Goal: Download file/media: Download file/media

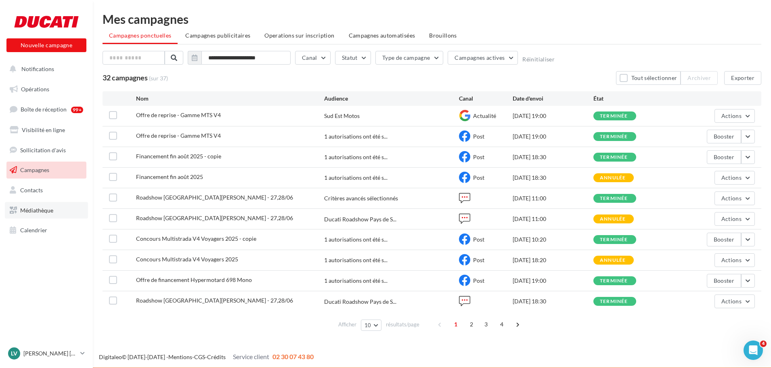
click at [35, 214] on link "Médiathèque" at bounding box center [46, 210] width 83 height 17
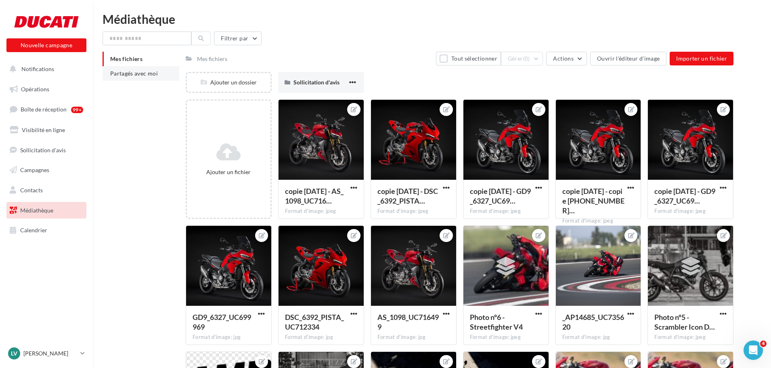
click at [129, 74] on span "Partagés avec moi" at bounding box center [134, 73] width 48 height 7
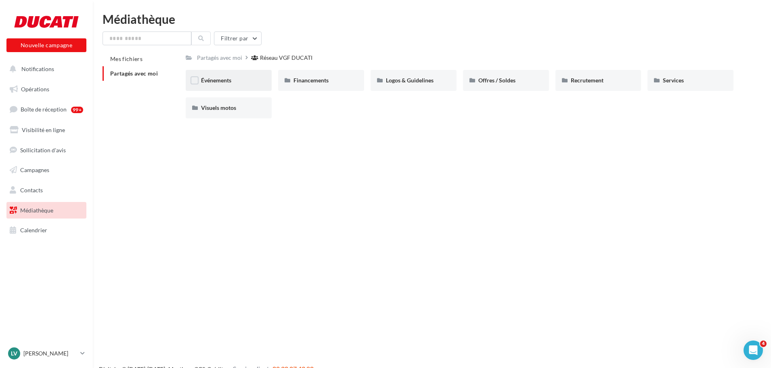
click at [233, 82] on div "Événements" at bounding box center [228, 80] width 55 height 8
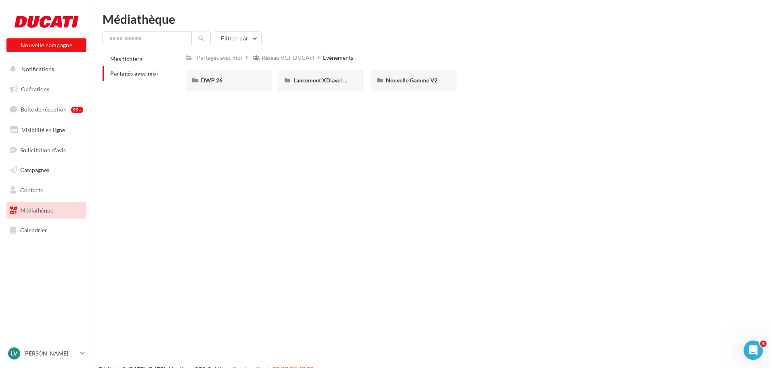
click at [233, 82] on div "DWP 26" at bounding box center [228, 80] width 55 height 8
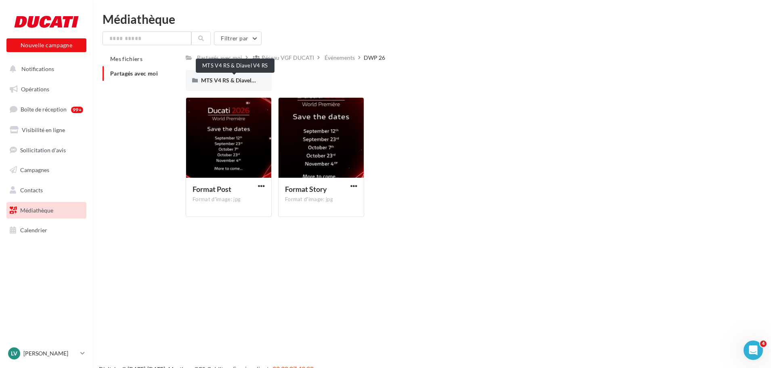
click at [233, 82] on span "MTS V4 RS & Diavel V4 RS" at bounding box center [234, 80] width 67 height 7
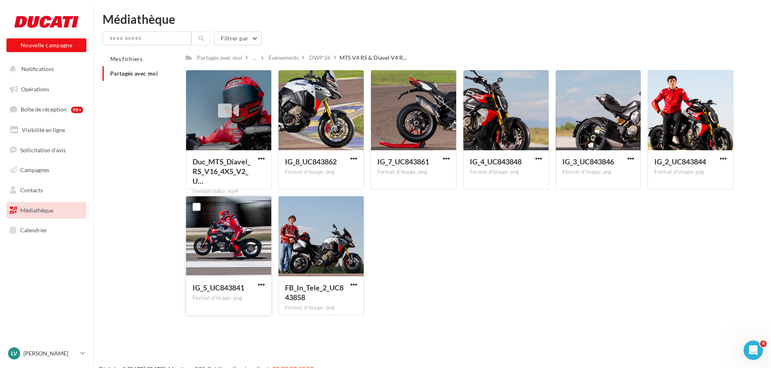
click at [232, 243] on div at bounding box center [228, 236] width 85 height 81
click at [248, 247] on div at bounding box center [228, 236] width 85 height 81
drag, startPoint x: 197, startPoint y: 211, endPoint x: 203, endPoint y: 211, distance: 5.7
click at [197, 210] on label at bounding box center [197, 207] width 8 height 8
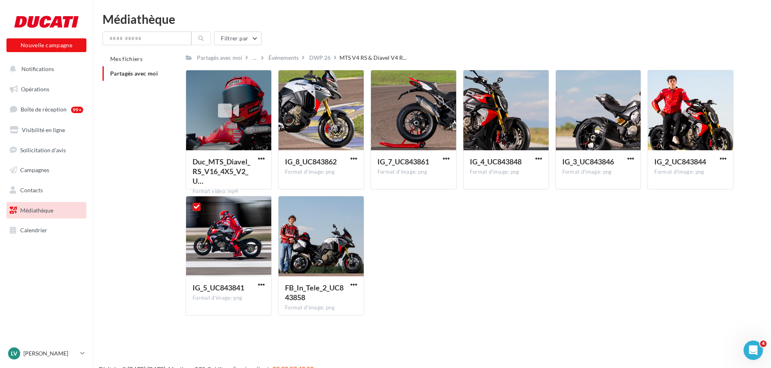
click at [437, 260] on div "Duc_MTS_Diavel_RS_V16_4X5_V2_U… Format video: mp4 Duc_MTS_Diavel_RS_V16_4X5_V2_…" at bounding box center [463, 196] width 554 height 252
click at [221, 254] on div at bounding box center [228, 236] width 85 height 81
click at [264, 279] on div "IG_5_UC843841 Format d'image: png" at bounding box center [228, 295] width 85 height 38
click at [264, 285] on span "button" at bounding box center [261, 284] width 7 height 7
click at [436, 267] on div "Duc_MTS_Diavel_RS_V16_4X5_V2_U… Format video: mp4 Duc_MTS_Diavel_RS_V16_4X5_V2_…" at bounding box center [463, 196] width 554 height 252
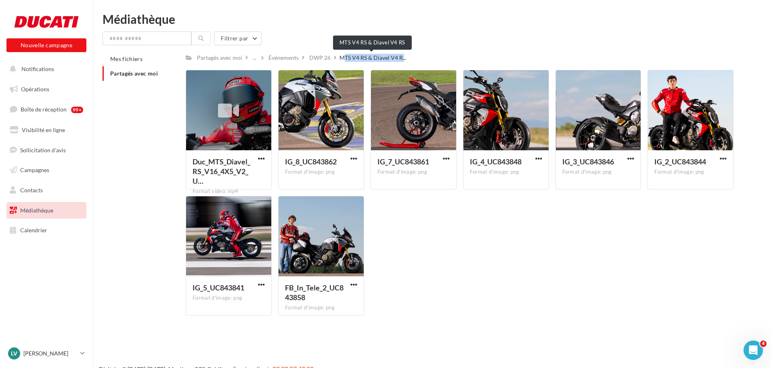
drag, startPoint x: 339, startPoint y: 57, endPoint x: 402, endPoint y: 57, distance: 63.0
click at [402, 57] on span "MTS V4 RS & Diavel V4 R..." at bounding box center [372, 58] width 67 height 8
copy span "MTS V4 RS & Diavel V4 R"
click at [259, 159] on span "button" at bounding box center [261, 158] width 7 height 7
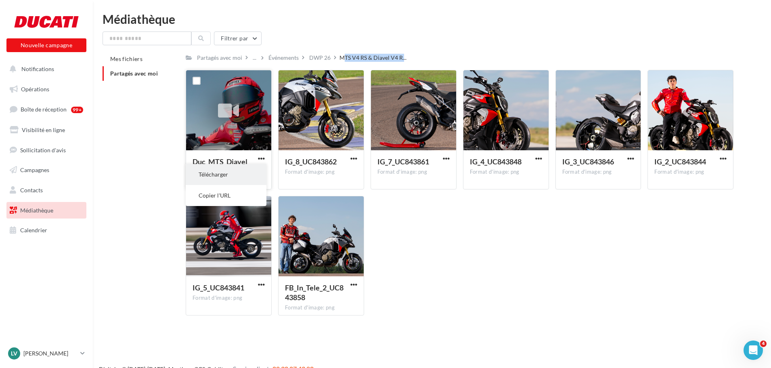
click at [228, 174] on button "Télécharger" at bounding box center [226, 174] width 81 height 21
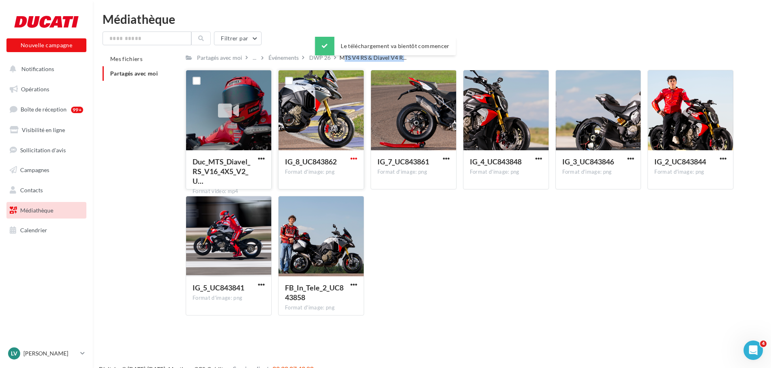
click at [354, 157] on span "button" at bounding box center [353, 158] width 7 height 7
click at [335, 177] on button "Télécharger" at bounding box center [318, 174] width 81 height 21
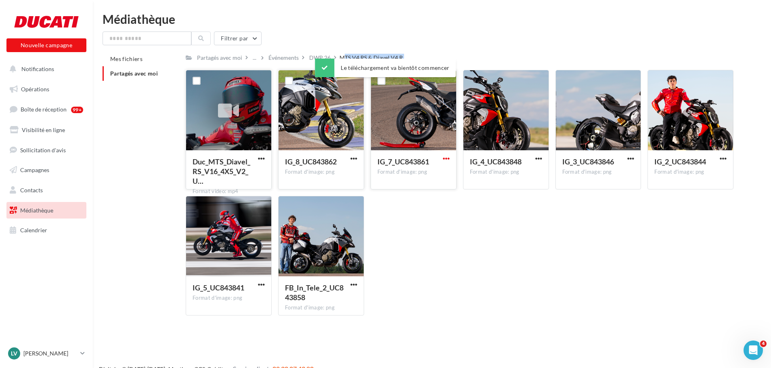
click at [446, 157] on span "button" at bounding box center [446, 158] width 7 height 7
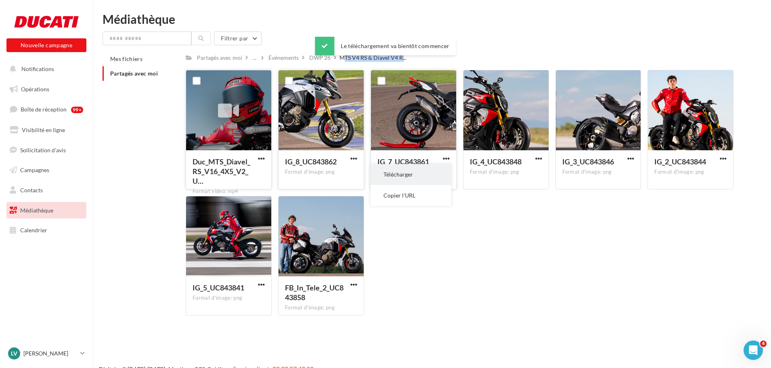
click at [426, 172] on button "Télécharger" at bounding box center [410, 174] width 81 height 21
click at [538, 156] on span "button" at bounding box center [538, 158] width 7 height 7
click at [525, 177] on button "Télécharger" at bounding box center [503, 174] width 81 height 21
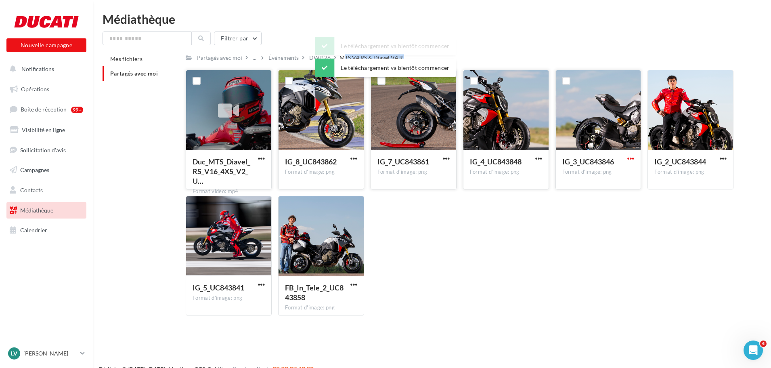
click at [630, 160] on span "button" at bounding box center [630, 158] width 7 height 7
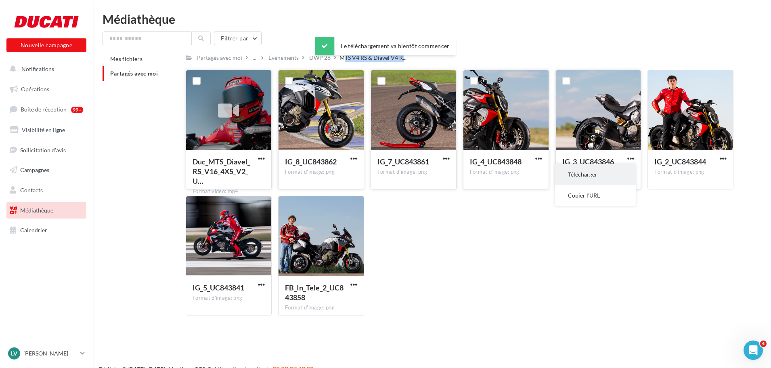
click at [589, 174] on button "Télécharger" at bounding box center [595, 174] width 81 height 21
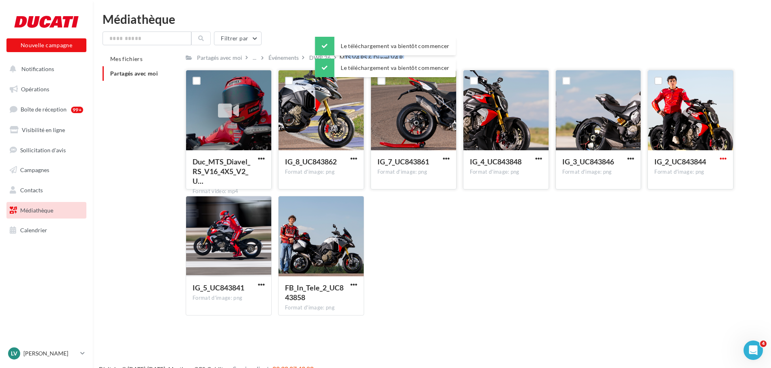
click at [725, 156] on span "button" at bounding box center [723, 158] width 7 height 7
click at [693, 176] on button "Télécharger" at bounding box center [687, 174] width 81 height 21
click at [259, 283] on span "button" at bounding box center [261, 284] width 7 height 7
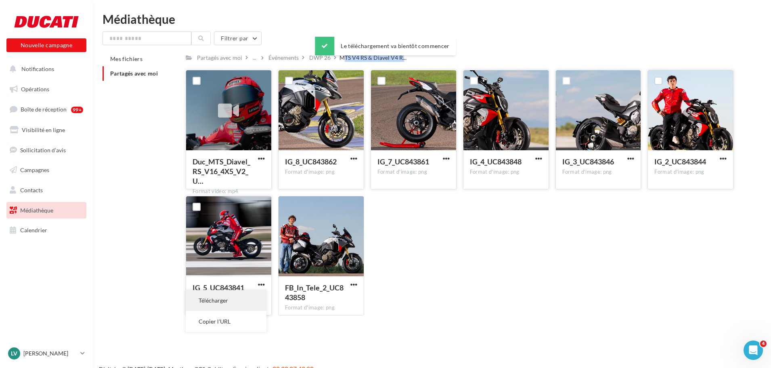
click at [229, 301] on button "Télécharger" at bounding box center [226, 300] width 81 height 21
click at [354, 285] on span "button" at bounding box center [353, 284] width 7 height 7
click at [317, 299] on button "Télécharger" at bounding box center [318, 300] width 81 height 21
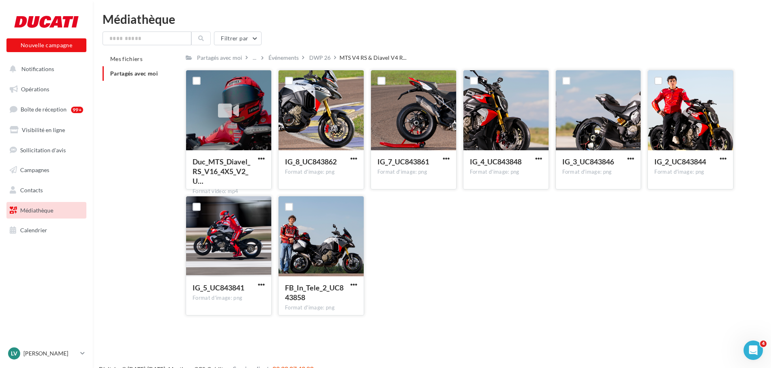
click at [504, 25] on div "Médiathèque Filtrer par Mes fichiers Partagés avec moi Partagés avec moi ... Év…" at bounding box center [432, 167] width 678 height 309
click at [638, 257] on div "Duc_MTS_Diavel_RS_V16_4X5_V2_U… Format video: mp4 Duc_MTS_Diavel_RS_V16_4X5_V2_…" at bounding box center [463, 196] width 554 height 252
click at [261, 159] on span "button" at bounding box center [261, 158] width 7 height 7
click at [234, 173] on button "Télécharger" at bounding box center [226, 174] width 81 height 21
click at [231, 130] on div at bounding box center [228, 110] width 85 height 81
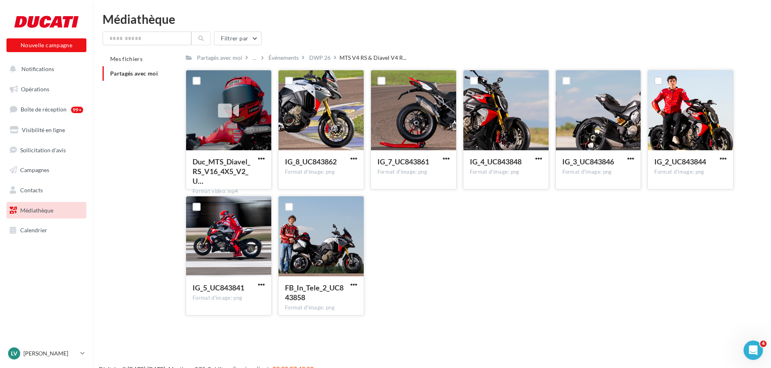
click at [231, 130] on div at bounding box center [228, 110] width 85 height 81
click at [230, 140] on div at bounding box center [228, 110] width 85 height 81
click at [261, 161] on span "button" at bounding box center [261, 158] width 7 height 7
click at [223, 111] on icon at bounding box center [228, 111] width 21 height 19
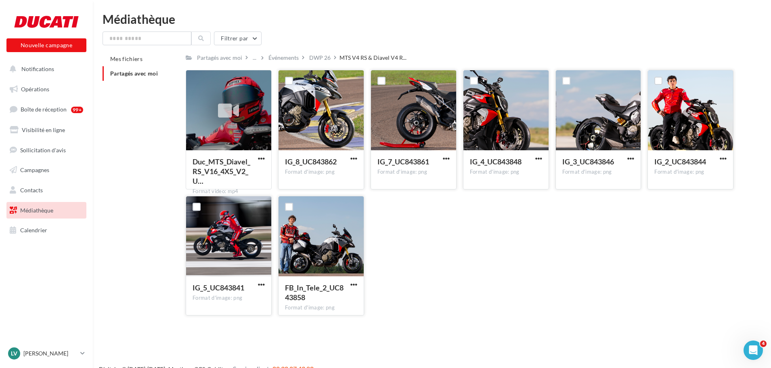
click at [223, 111] on icon at bounding box center [228, 111] width 21 height 19
click at [204, 84] on div at bounding box center [196, 80] width 21 height 21
click at [195, 81] on label at bounding box center [197, 81] width 8 height 8
click at [220, 110] on icon at bounding box center [228, 111] width 21 height 19
click at [251, 131] on div at bounding box center [228, 110] width 85 height 81
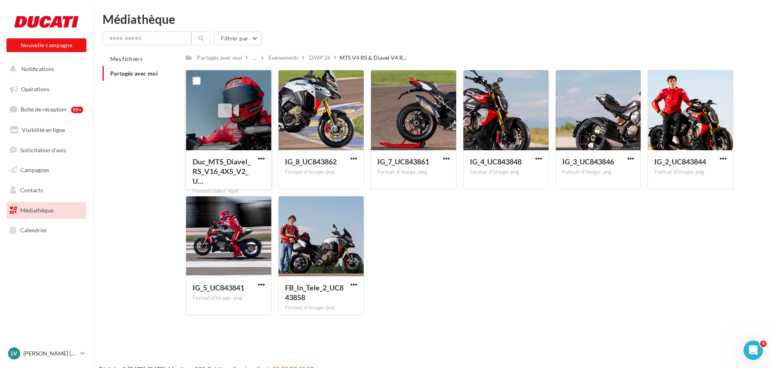
click at [251, 131] on div at bounding box center [228, 110] width 85 height 81
click at [199, 79] on label at bounding box center [197, 81] width 8 height 8
click at [195, 81] on icon at bounding box center [197, 81] width 6 height 6
click at [322, 58] on div "DWP 26" at bounding box center [319, 58] width 21 height 8
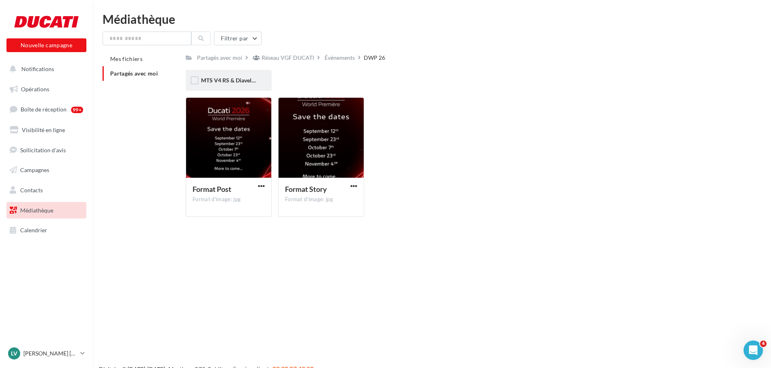
click at [203, 75] on div "MTS V4 RS & Diavel V4 RS" at bounding box center [229, 80] width 86 height 21
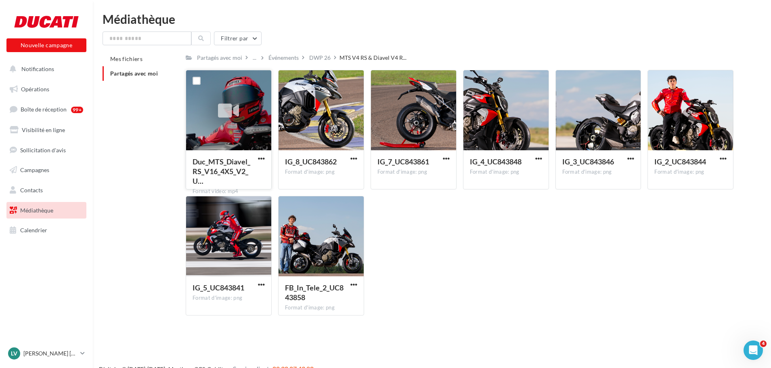
click at [246, 120] on div at bounding box center [228, 110] width 85 height 81
click at [198, 86] on div at bounding box center [197, 82] width 8 height 10
click at [197, 80] on label at bounding box center [197, 81] width 8 height 8
click at [197, 80] on icon at bounding box center [197, 81] width 6 height 6
click at [262, 156] on span "button" at bounding box center [261, 158] width 7 height 7
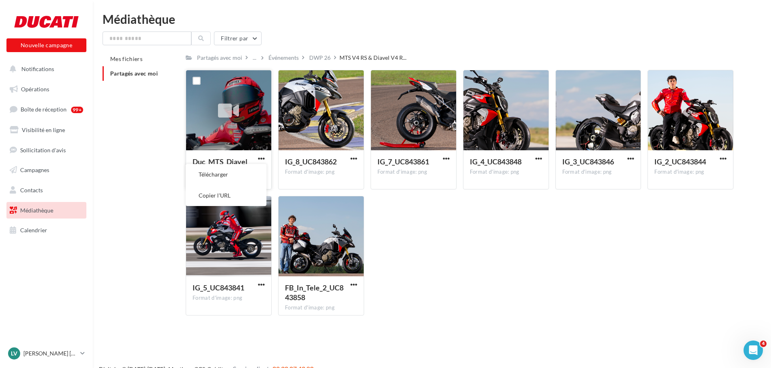
click at [230, 132] on div at bounding box center [228, 110] width 85 height 81
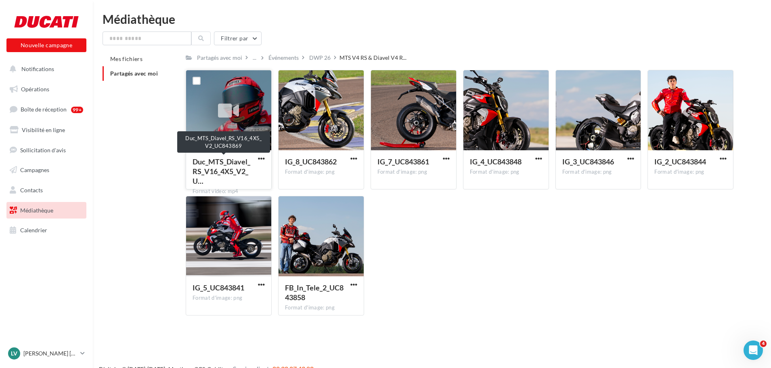
click at [211, 163] on span "Duc_MTS_Diavel_RS_V16_4X5_V2_U…" at bounding box center [222, 171] width 58 height 28
click at [499, 259] on div "Duc_MTS_Diavel_RS_V16_4X5_V2_U… Format video: mp4 Duc_MTS_Diavel_RS_V16_4X5_V2_…" at bounding box center [463, 196] width 554 height 252
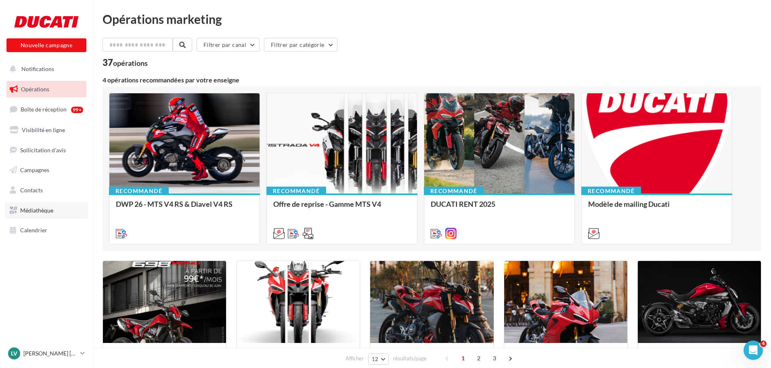
click at [40, 203] on link "Médiathèque" at bounding box center [46, 210] width 83 height 17
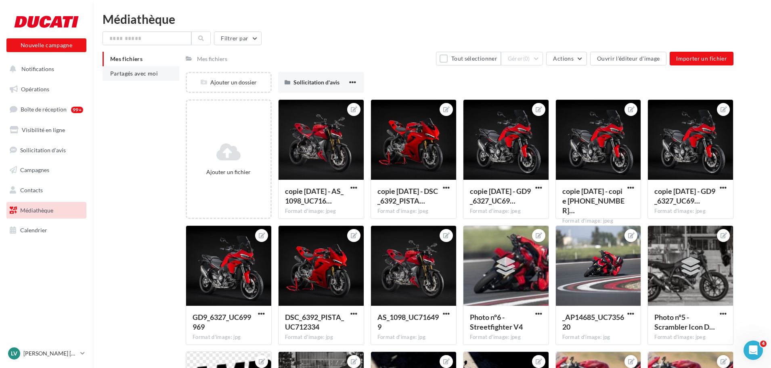
click at [126, 75] on span "Partagés avec moi" at bounding box center [134, 73] width 48 height 7
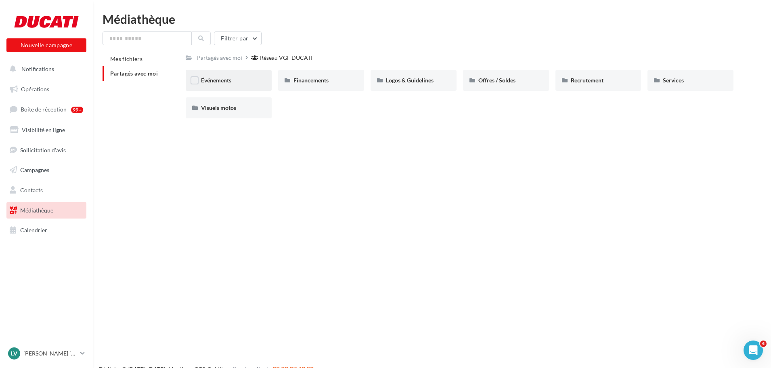
click at [240, 82] on div "Événements" at bounding box center [228, 80] width 55 height 8
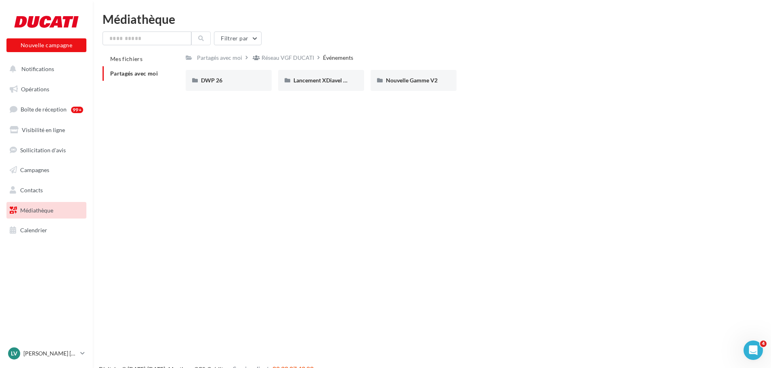
click at [240, 82] on div "DWP 26" at bounding box center [228, 80] width 55 height 8
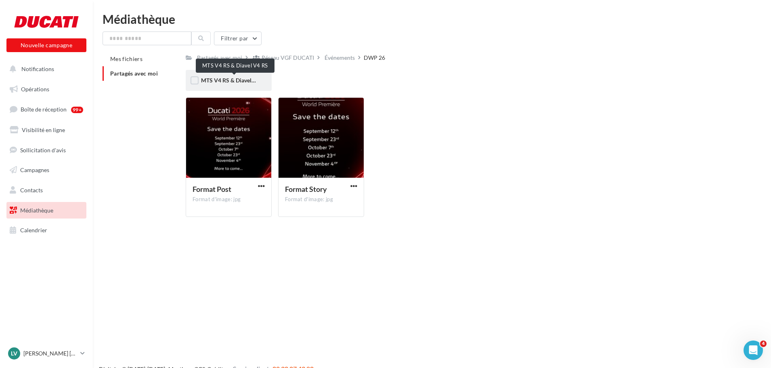
click at [232, 81] on span "MTS V4 RS & Diavel V4 RS" at bounding box center [234, 80] width 67 height 7
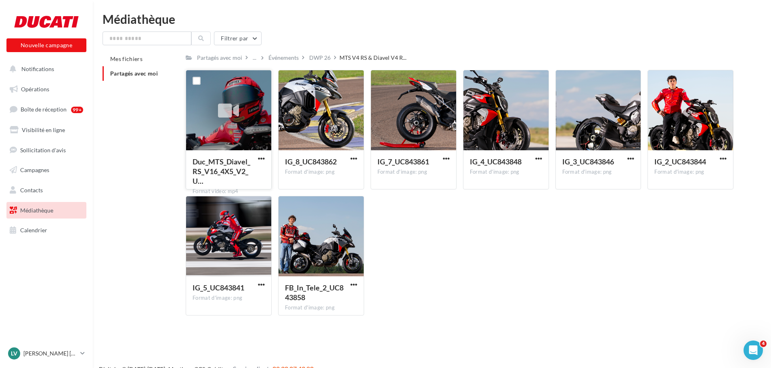
click at [220, 118] on icon at bounding box center [228, 111] width 21 height 19
click at [260, 155] on span "button" at bounding box center [261, 158] width 7 height 7
click at [212, 175] on button "Télécharger" at bounding box center [226, 174] width 81 height 21
